Goal: Information Seeking & Learning: Learn about a topic

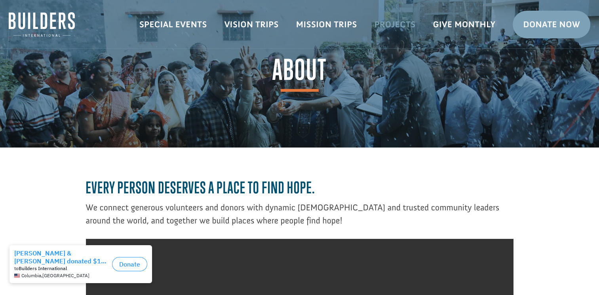
click at [392, 24] on link "Projects" at bounding box center [395, 24] width 59 height 23
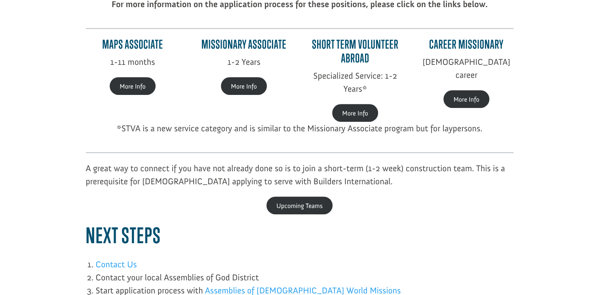
scroll to position [301, 0]
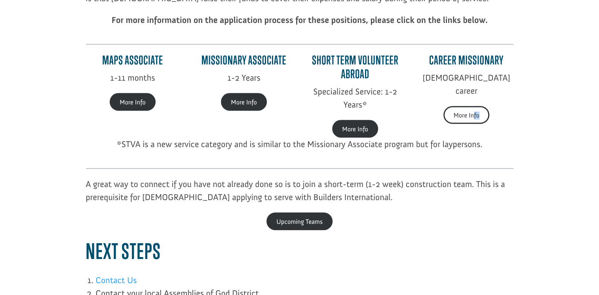
drag, startPoint x: 475, startPoint y: 112, endPoint x: 473, endPoint y: 102, distance: 10.1
click at [473, 102] on div "Career Missionary full-time career More Info" at bounding box center [466, 96] width 111 height 102
click at [473, 106] on link "More Info" at bounding box center [466, 115] width 46 height 18
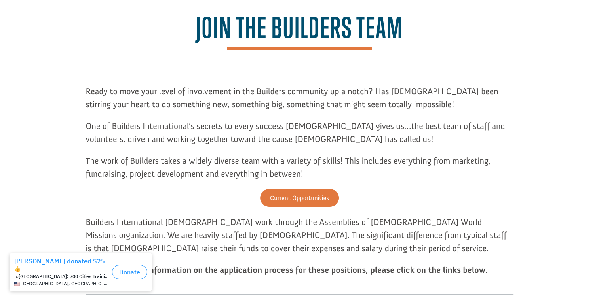
scroll to position [0, 0]
